Goal: Task Accomplishment & Management: Use online tool/utility

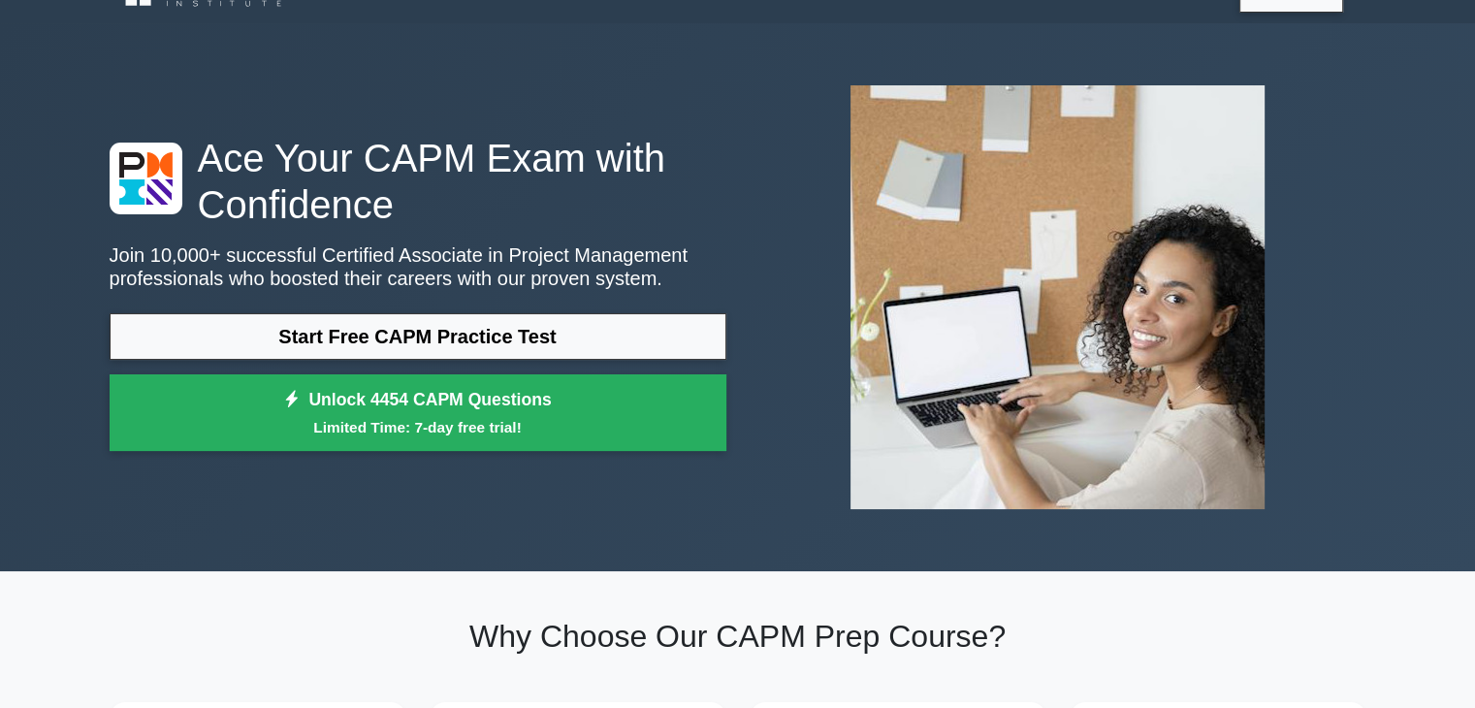
scroll to position [271, 0]
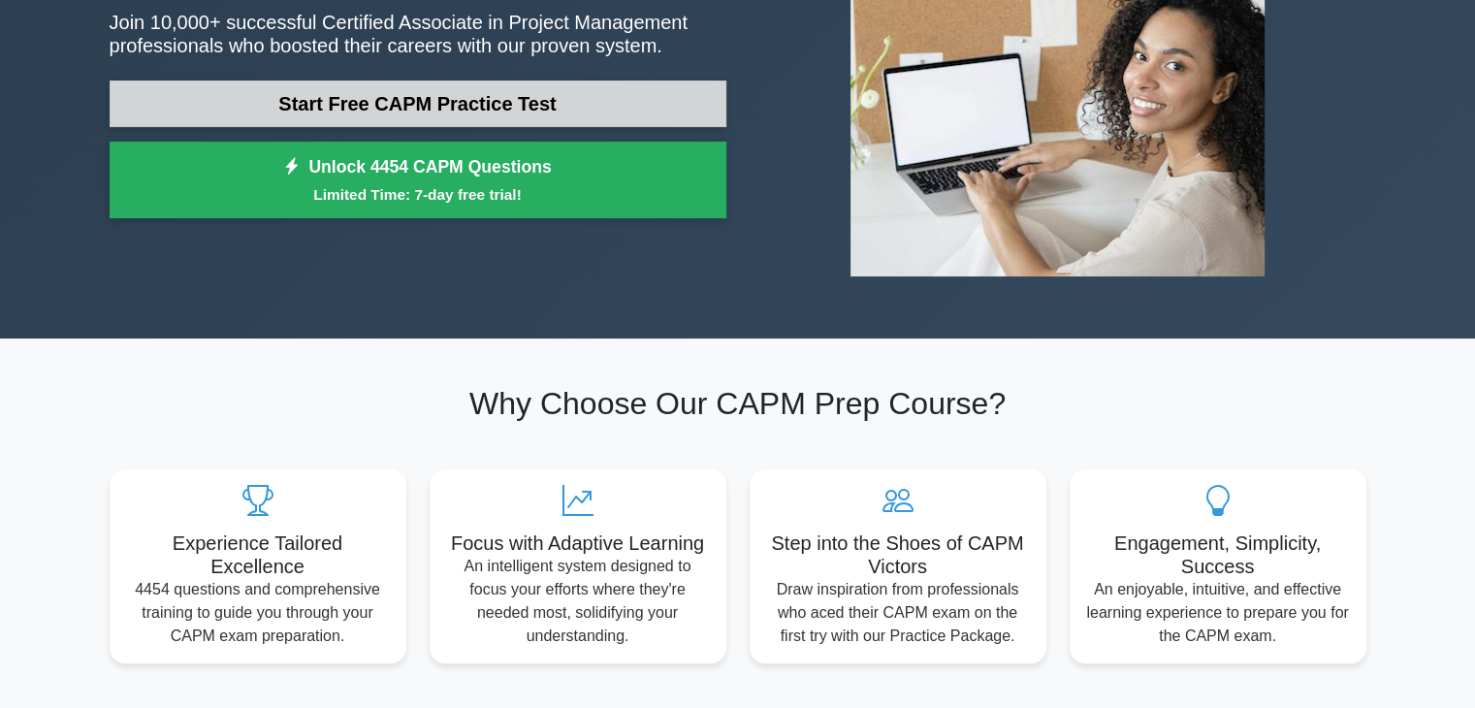
click at [315, 117] on link "Start Free CAPM Practice Test" at bounding box center [418, 103] width 617 height 47
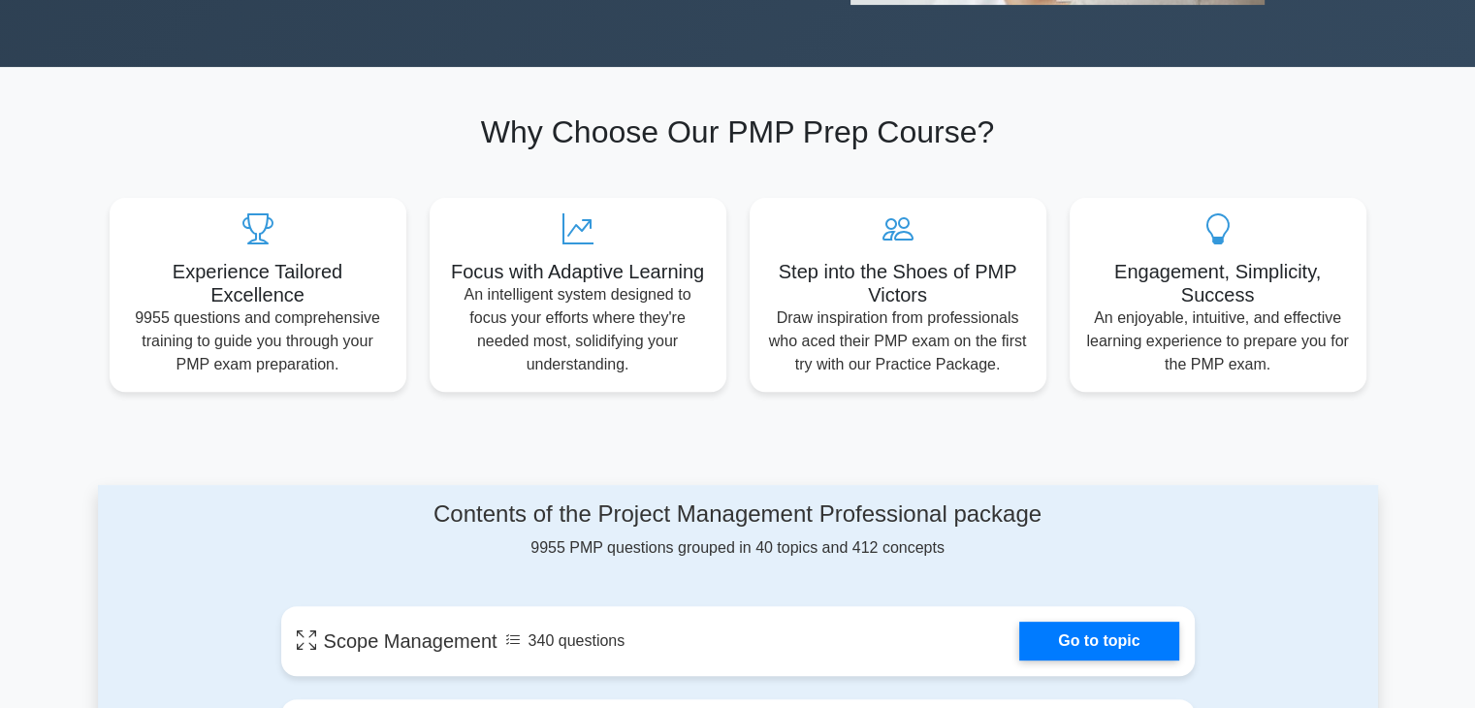
scroll to position [582, 0]
